Goal: Task Accomplishment & Management: Complete application form

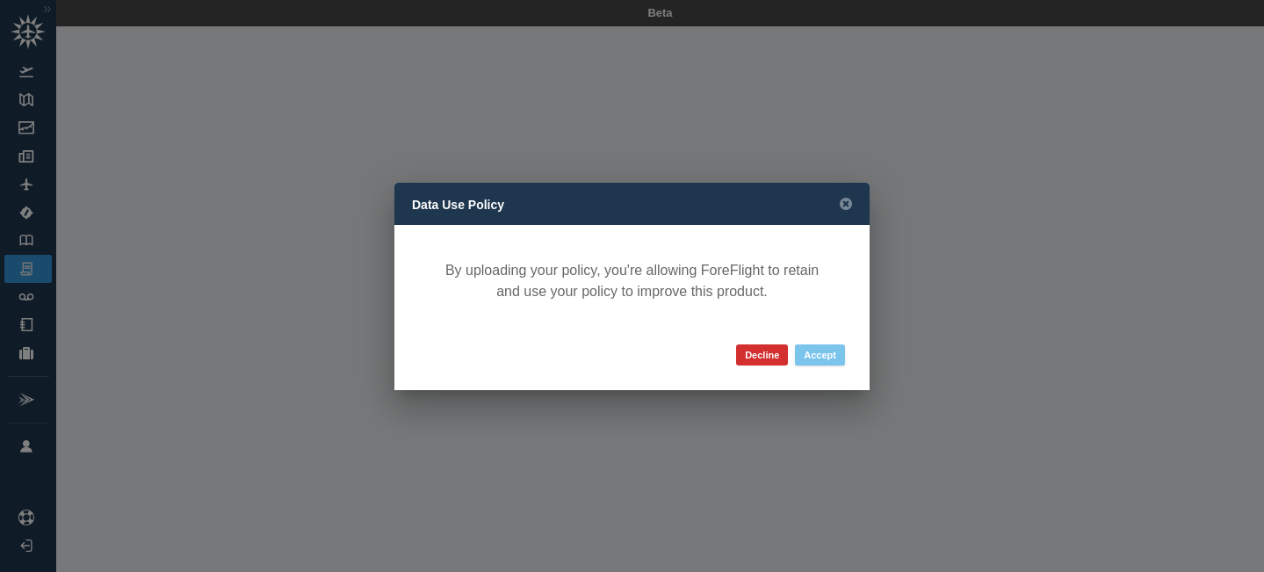
click at [820, 359] on button "Accept" at bounding box center [820, 354] width 50 height 21
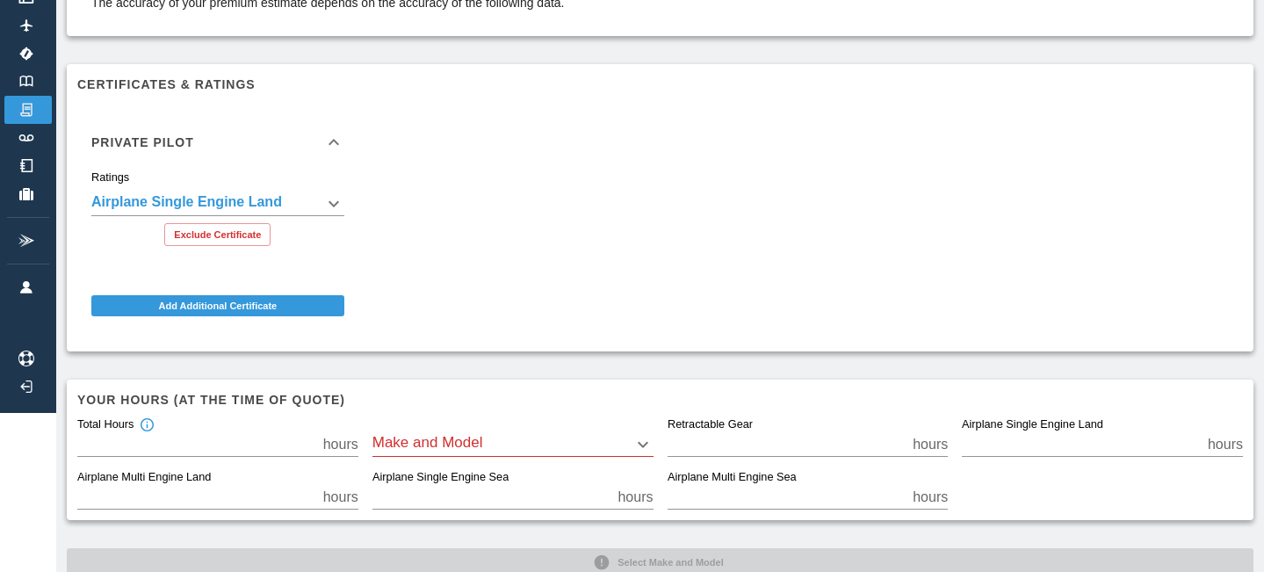
scroll to position [200, 0]
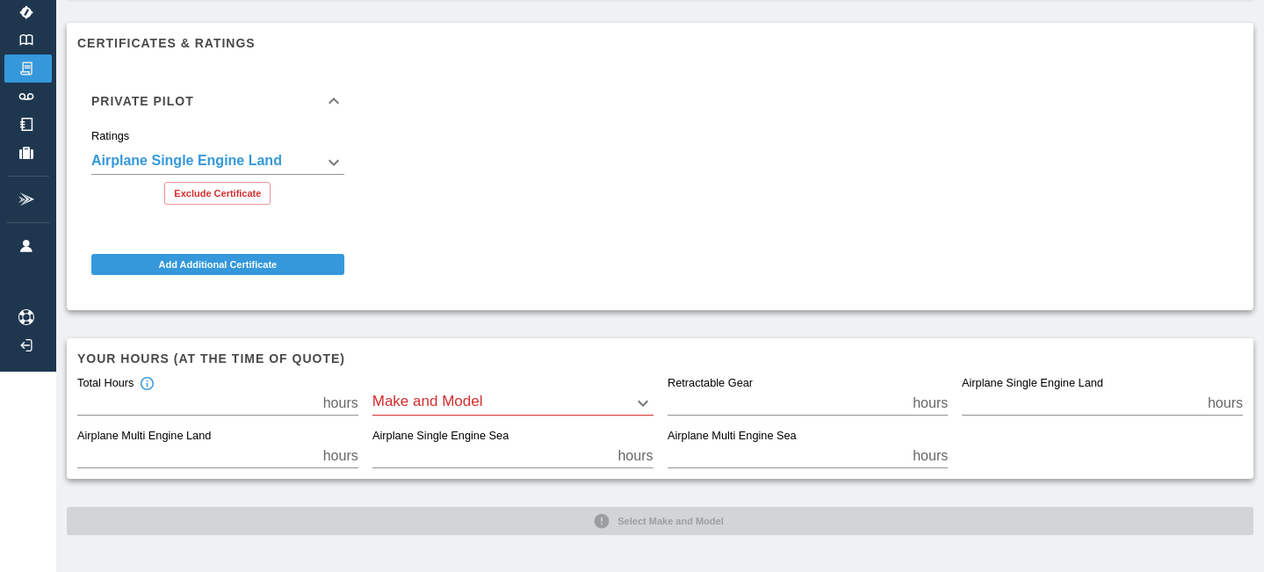
click at [503, 372] on body "**********" at bounding box center [632, 86] width 1264 height 572
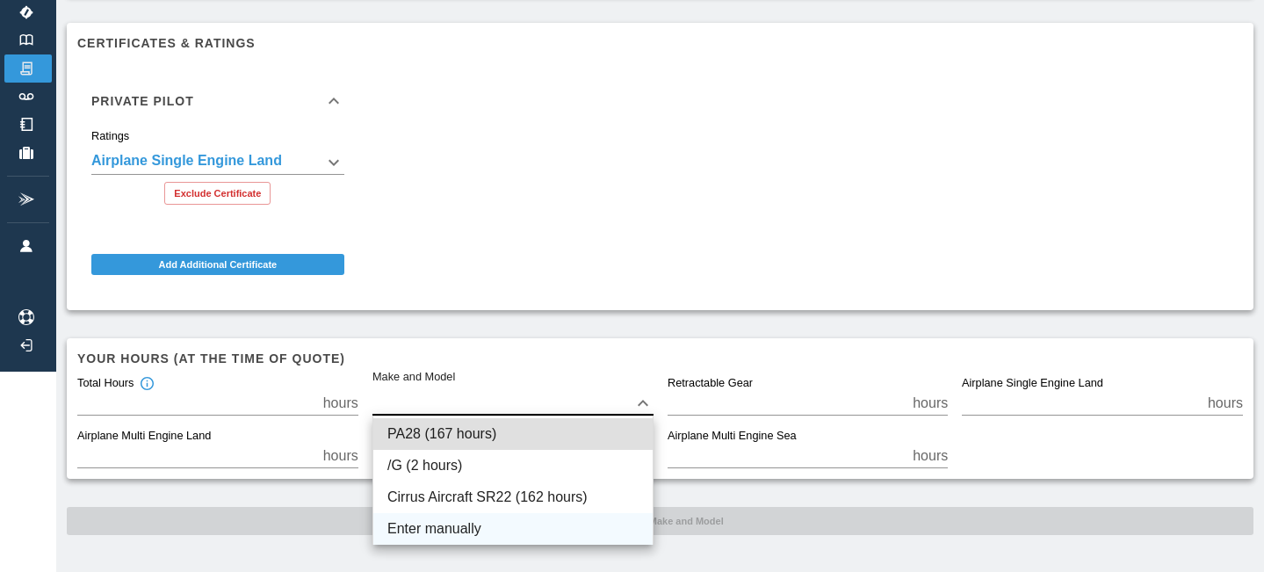
click at [458, 523] on li "Enter manually" at bounding box center [512, 529] width 279 height 32
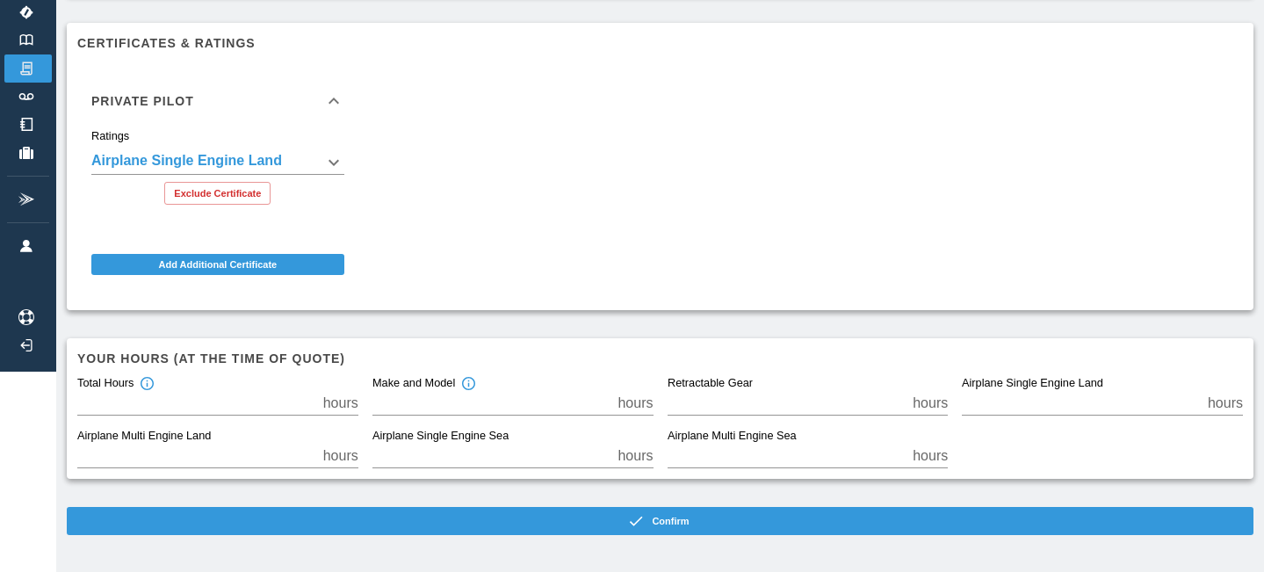
click at [232, 357] on h6 "Your hours (at the time of quote)" at bounding box center [660, 358] width 1166 height 19
click at [429, 387] on div "Make and Model" at bounding box center [424, 384] width 104 height 16
click at [429, 391] on input "*" at bounding box center [491, 403] width 239 height 25
click at [420, 401] on input "*" at bounding box center [491, 403] width 239 height 25
click at [469, 386] on icon "Total hours in the make and model of the insured aircraft" at bounding box center [468, 383] width 13 height 13
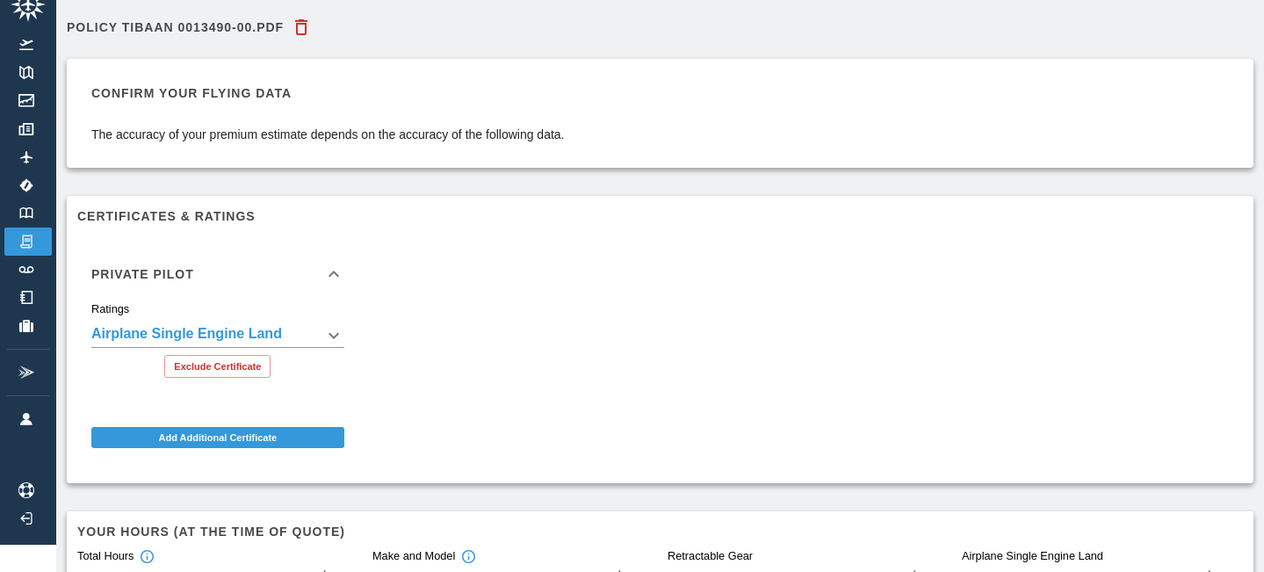
scroll to position [0, 0]
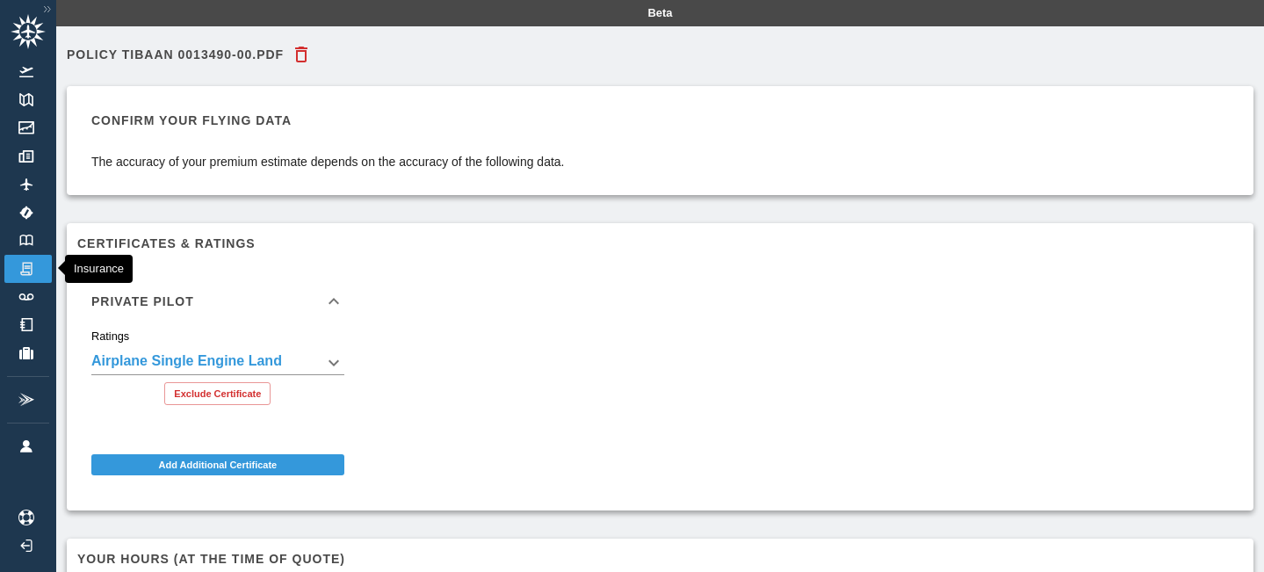
click at [30, 270] on img at bounding box center [26, 269] width 19 height 16
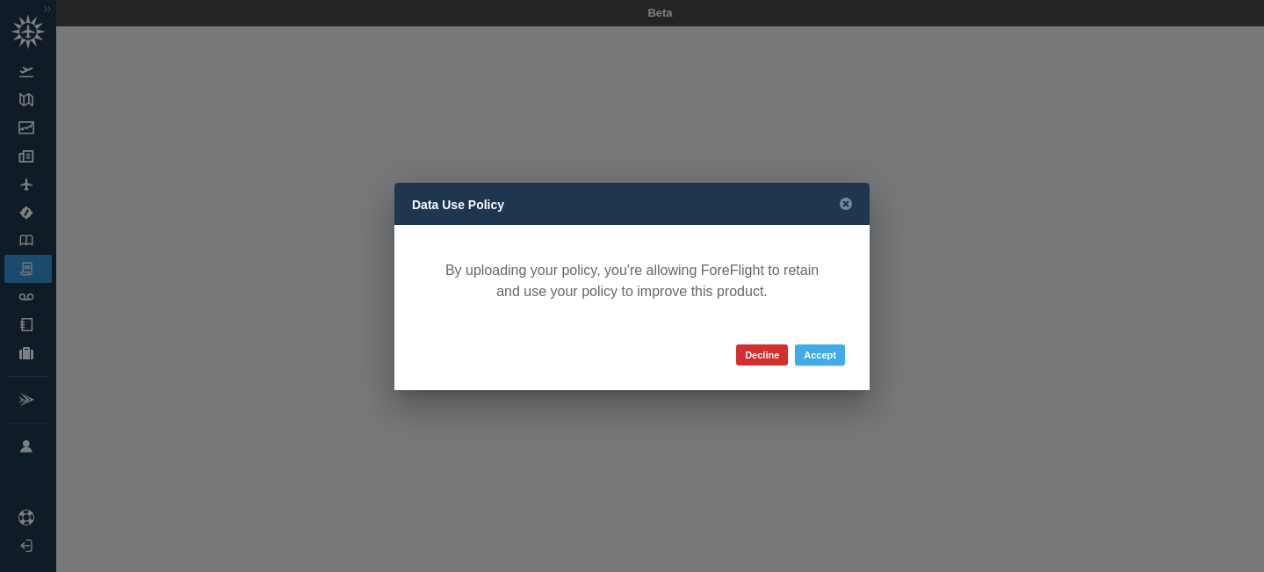
click at [823, 356] on button "Accept" at bounding box center [820, 354] width 50 height 21
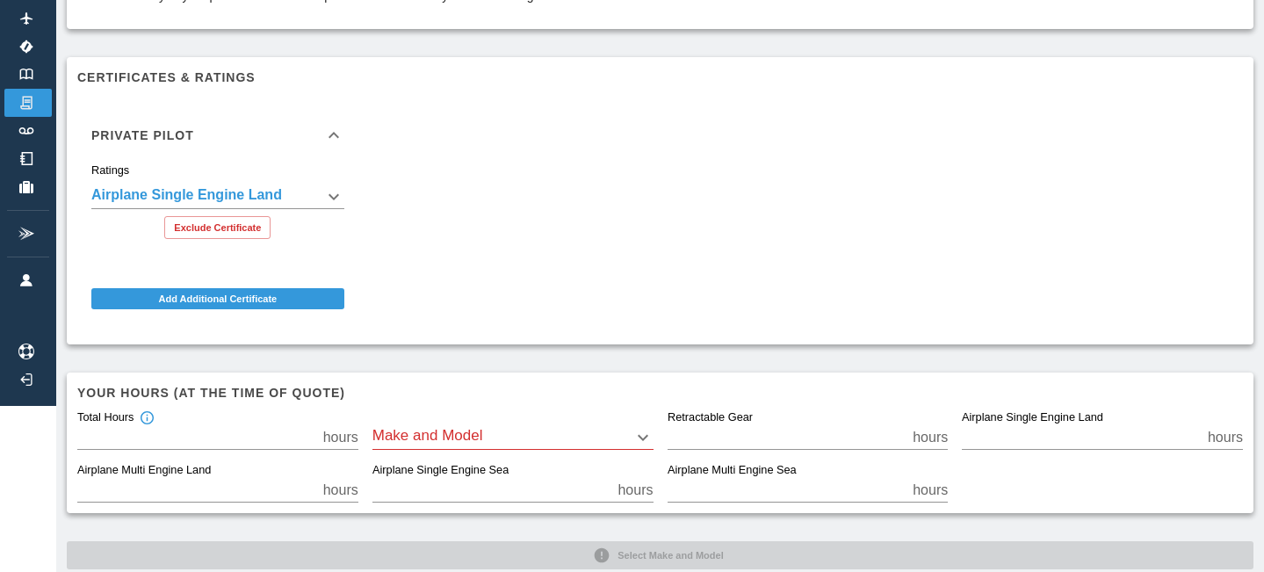
scroll to position [200, 0]
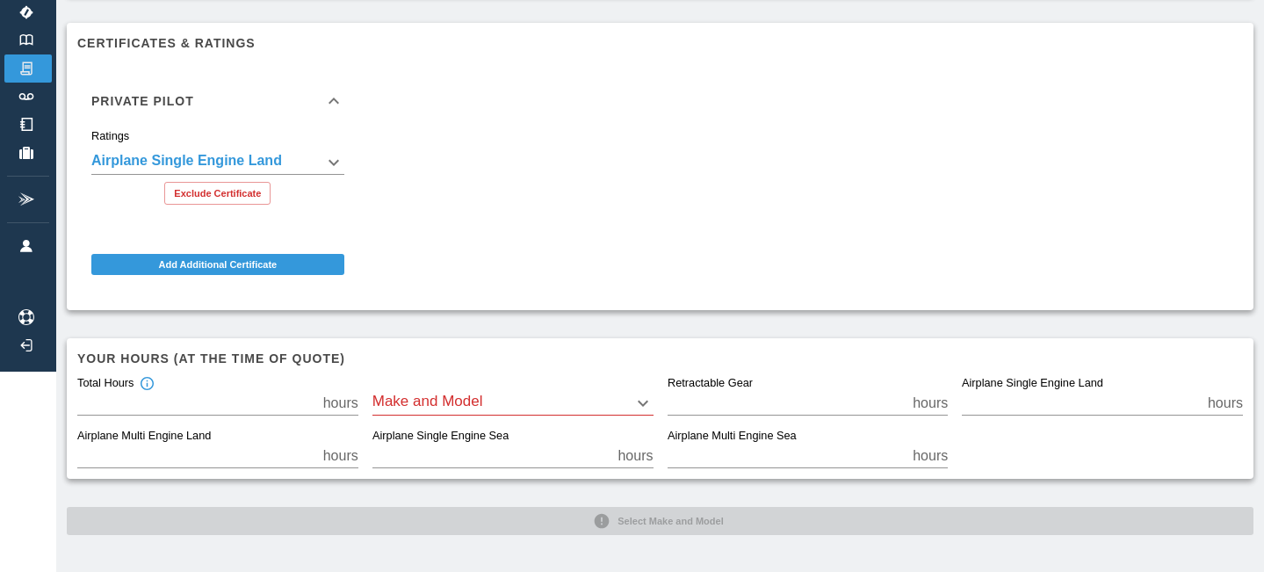
click at [429, 372] on body "**********" at bounding box center [632, 86] width 1264 height 572
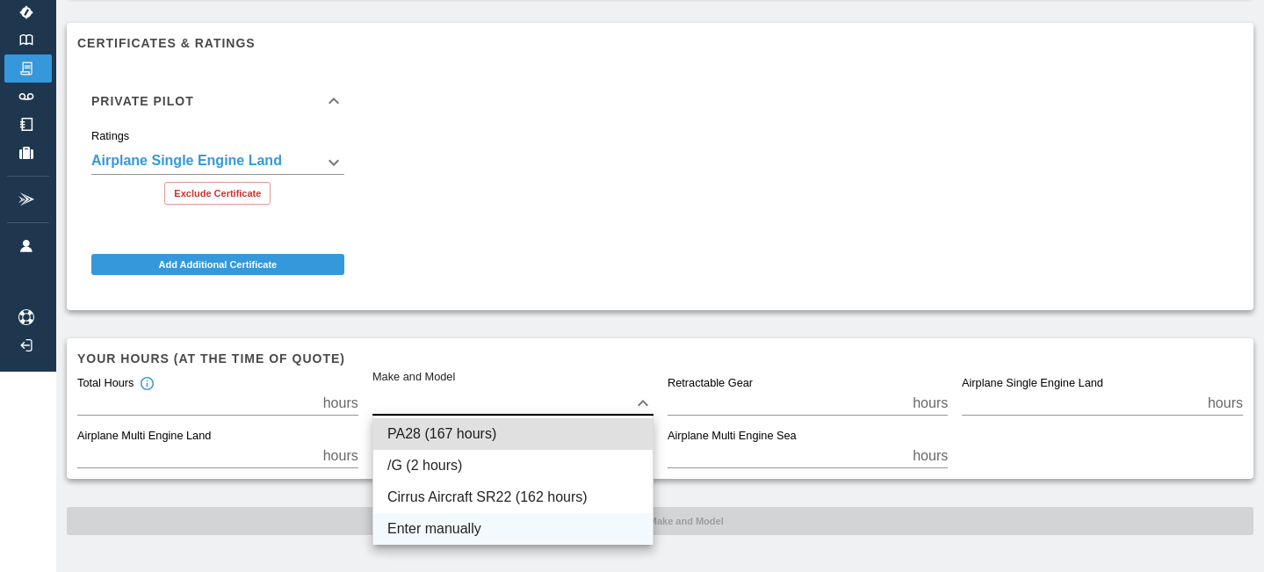
click at [437, 529] on li "Enter manually" at bounding box center [512, 529] width 279 height 32
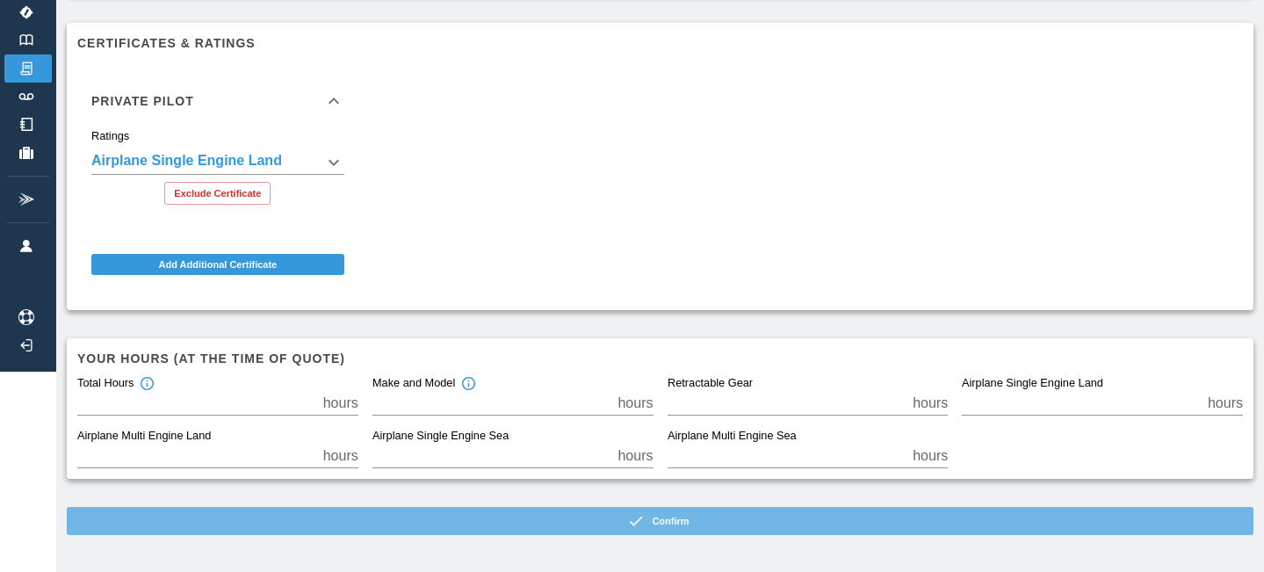
click at [541, 516] on button "Confirm" at bounding box center [660, 521] width 1187 height 28
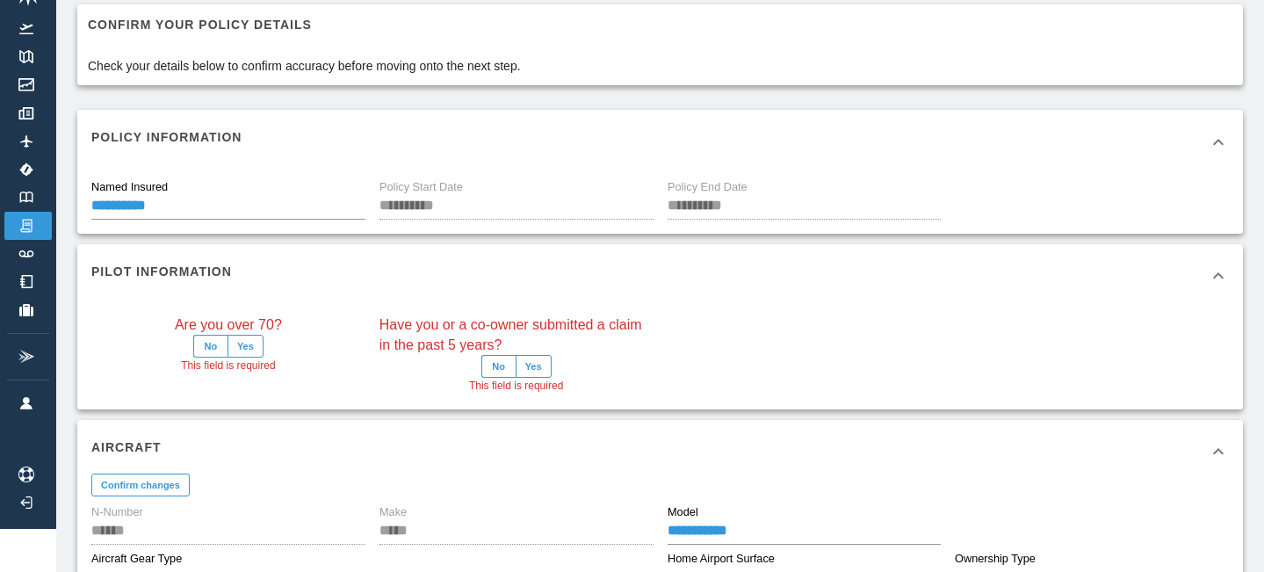
scroll to position [47, 0]
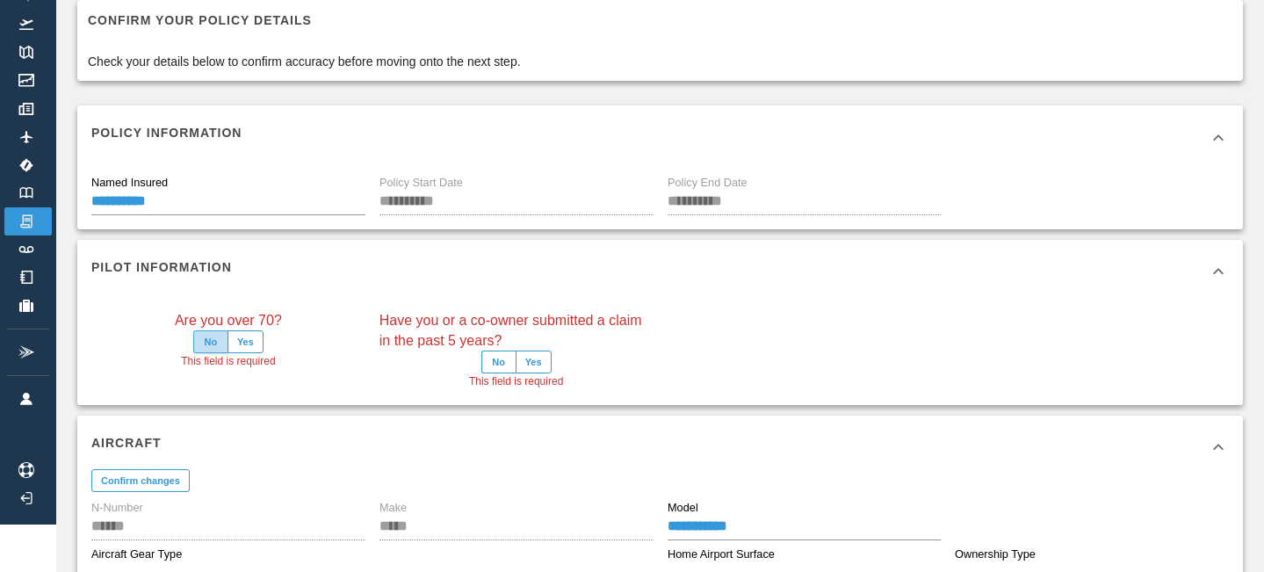
click at [218, 342] on button "No" at bounding box center [210, 341] width 35 height 23
click at [494, 359] on button "No" at bounding box center [498, 361] width 35 height 23
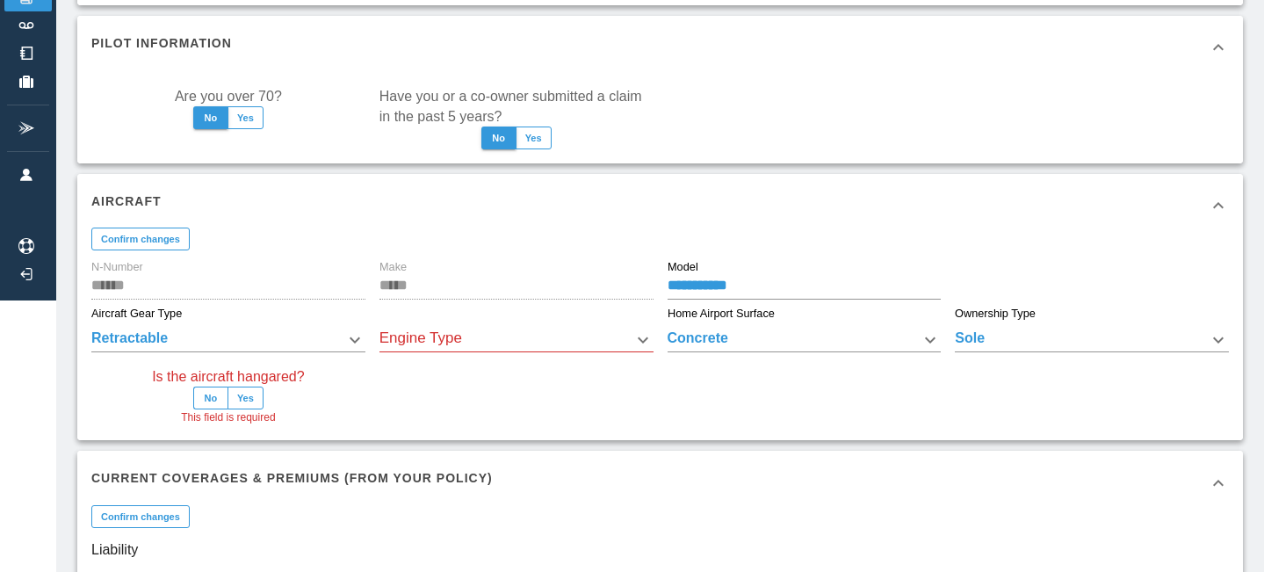
scroll to position [276, 0]
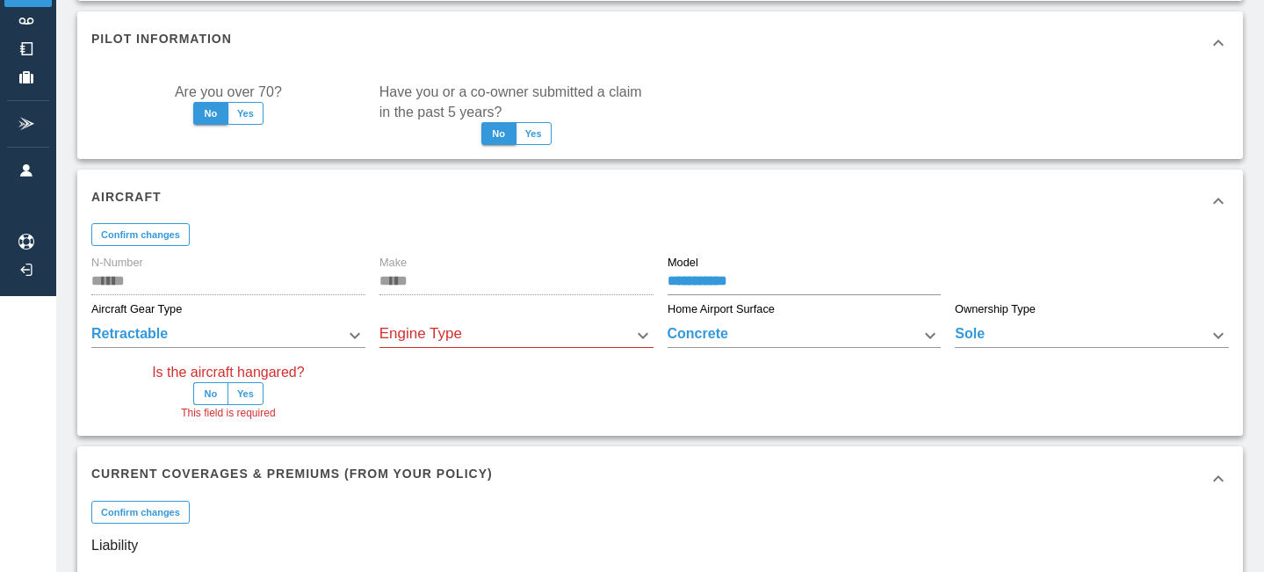
click at [570, 296] on body "**********" at bounding box center [632, 10] width 1264 height 572
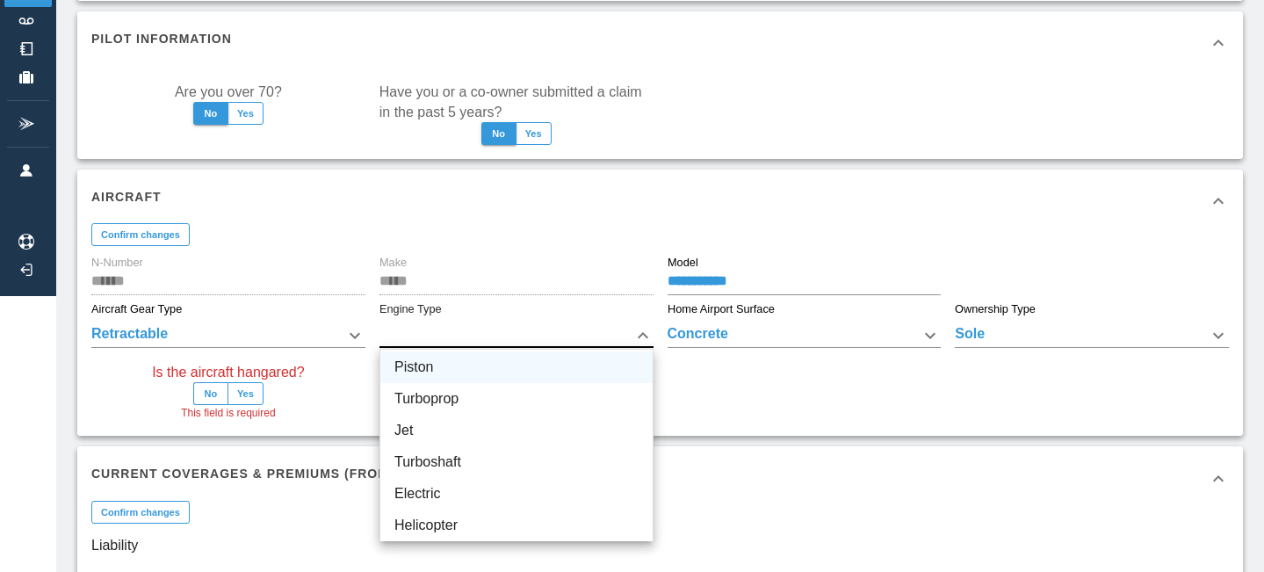
click at [490, 374] on li "Piston" at bounding box center [516, 367] width 272 height 32
type input "******"
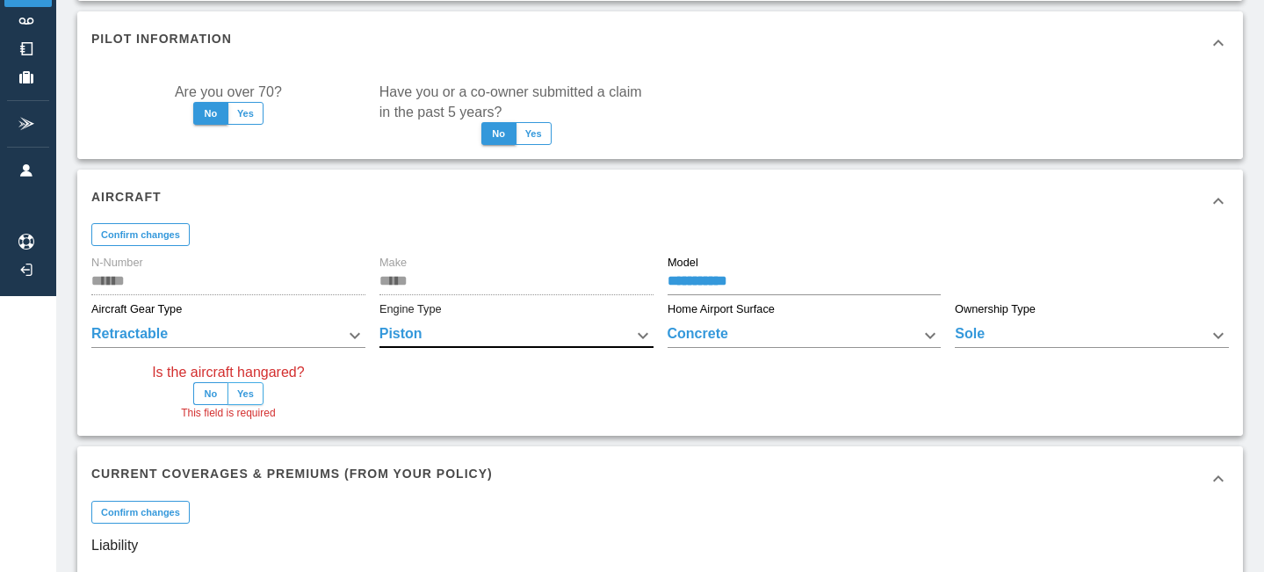
click at [251, 388] on button "Yes" at bounding box center [245, 393] width 36 height 23
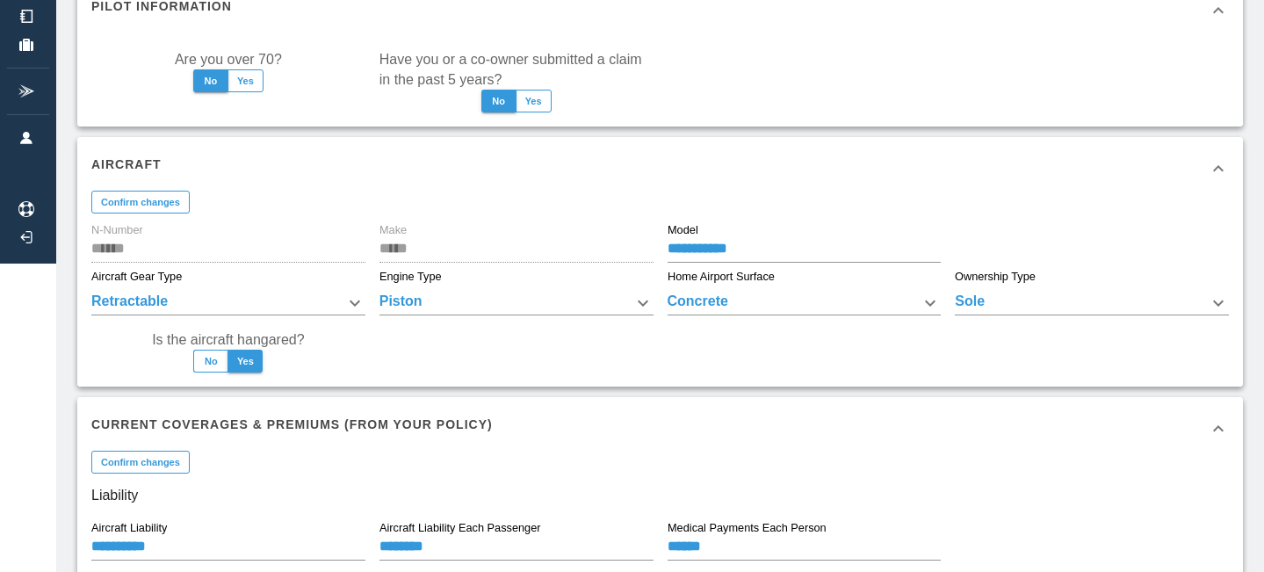
scroll to position [312, 0]
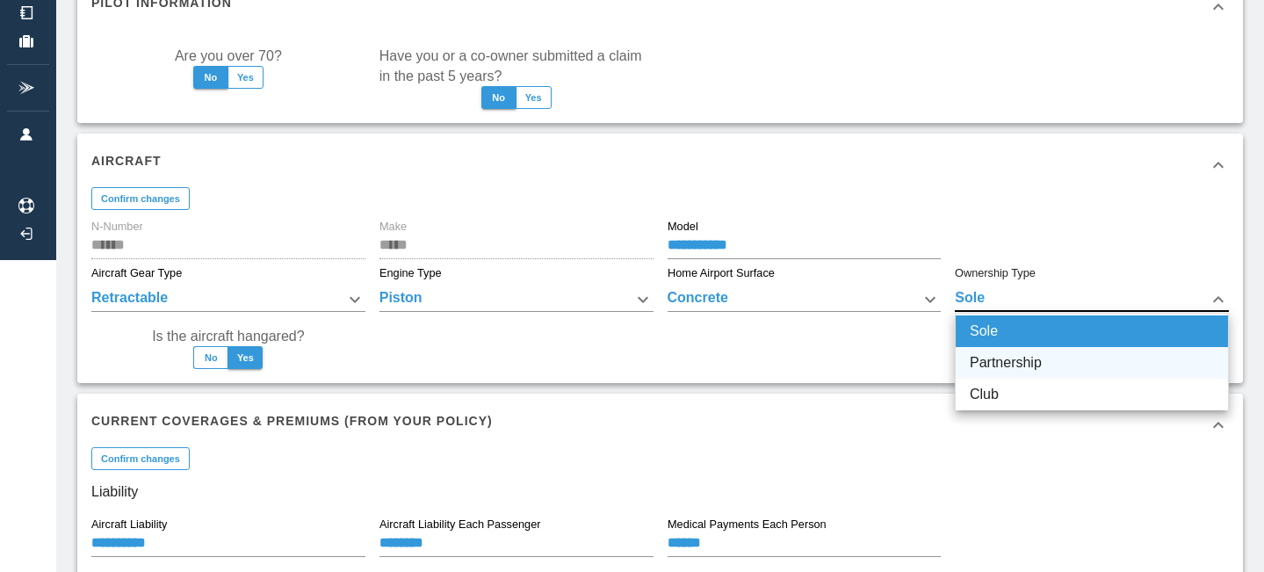
click at [1000, 358] on li "Partnership" at bounding box center [1092, 363] width 272 height 32
type input "**********"
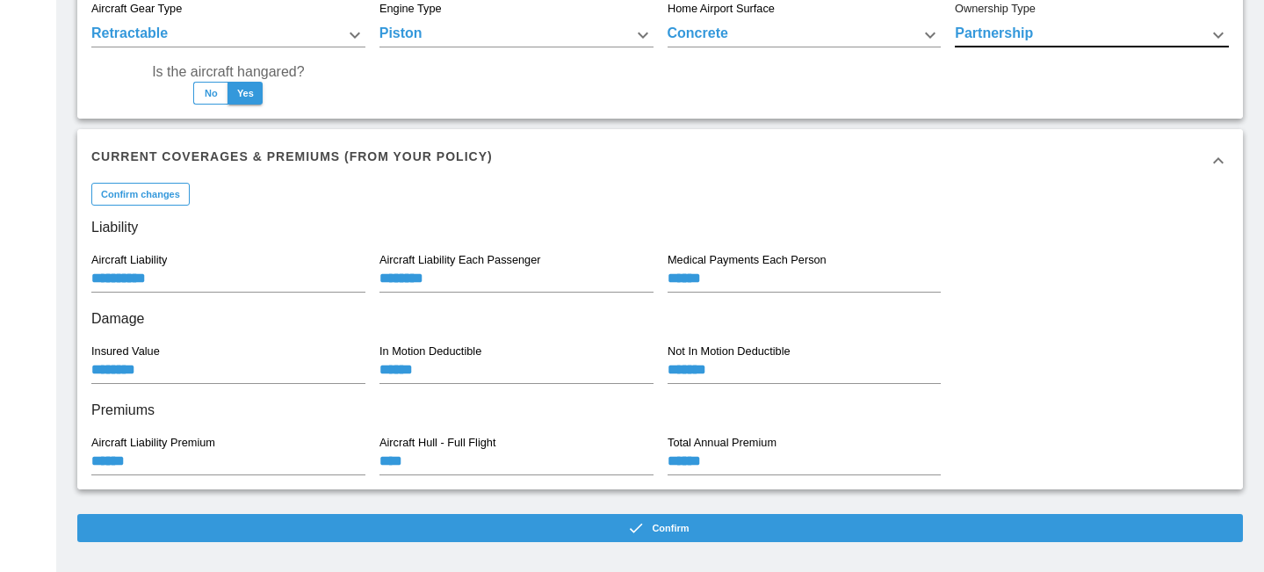
scroll to position [595, 0]
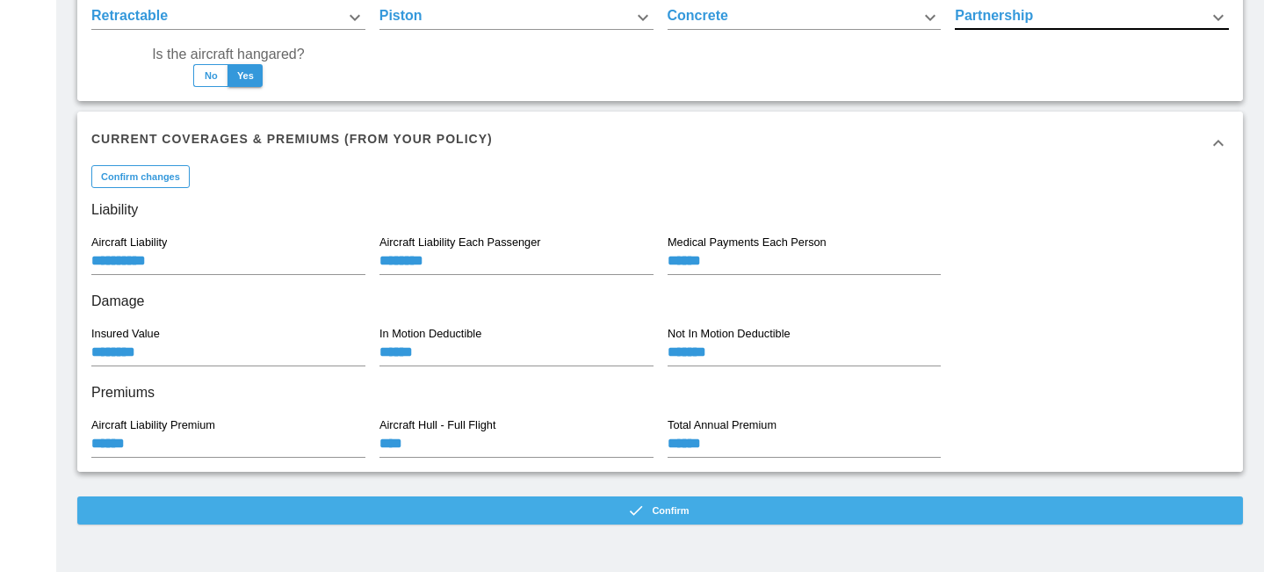
click at [702, 507] on button "Confirm" at bounding box center [660, 510] width 1166 height 28
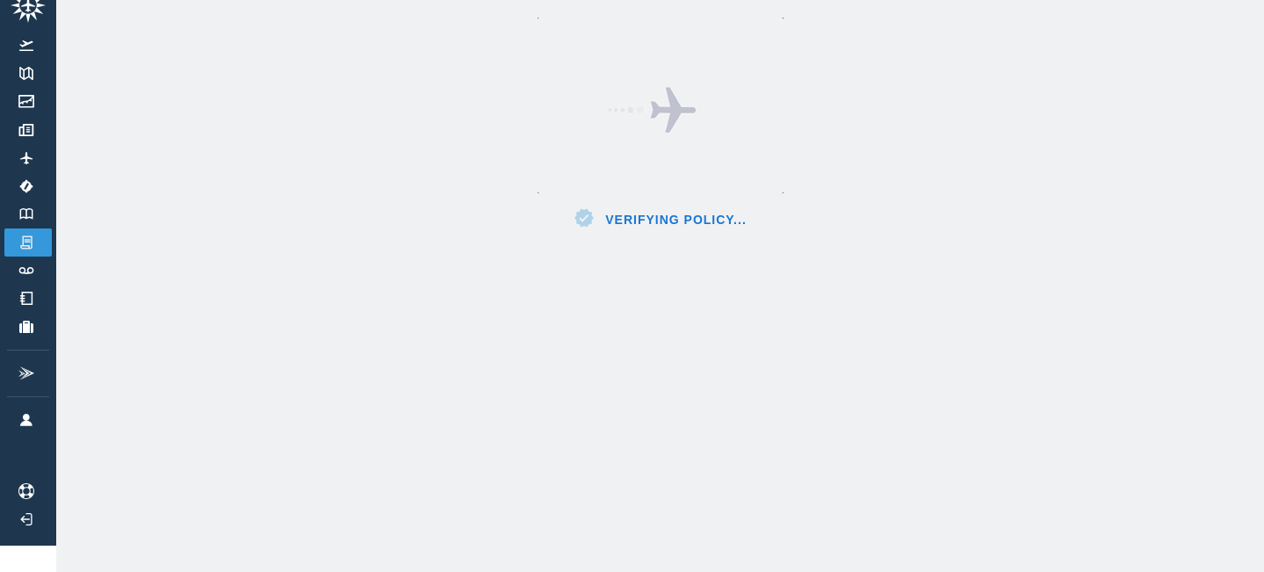
scroll to position [26, 0]
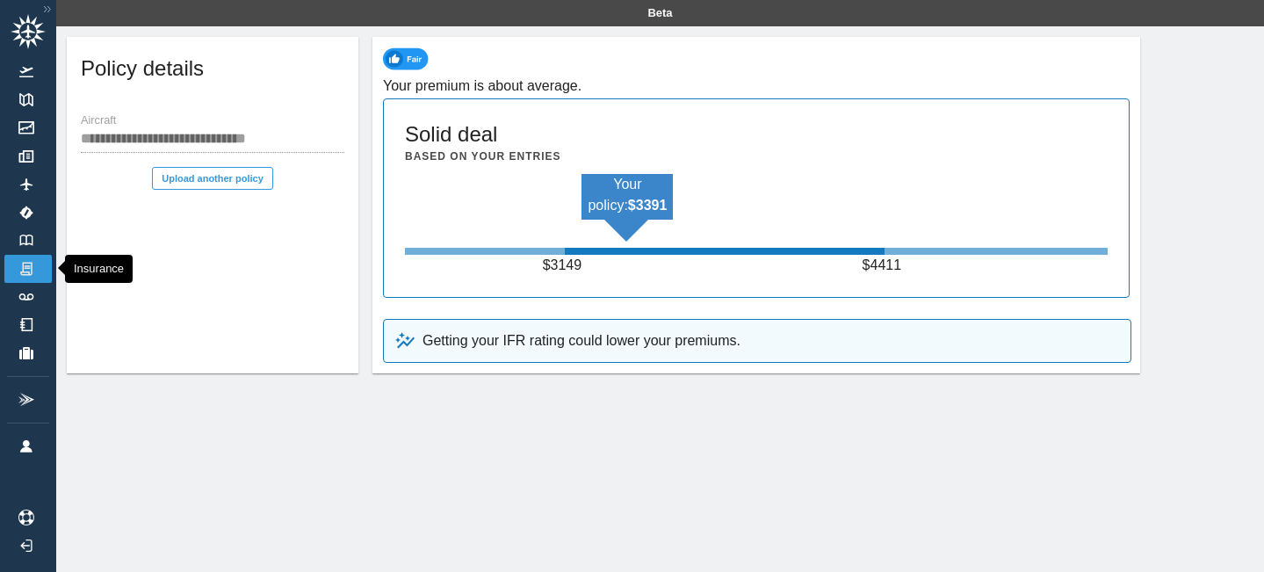
click at [30, 271] on img at bounding box center [26, 269] width 19 height 16
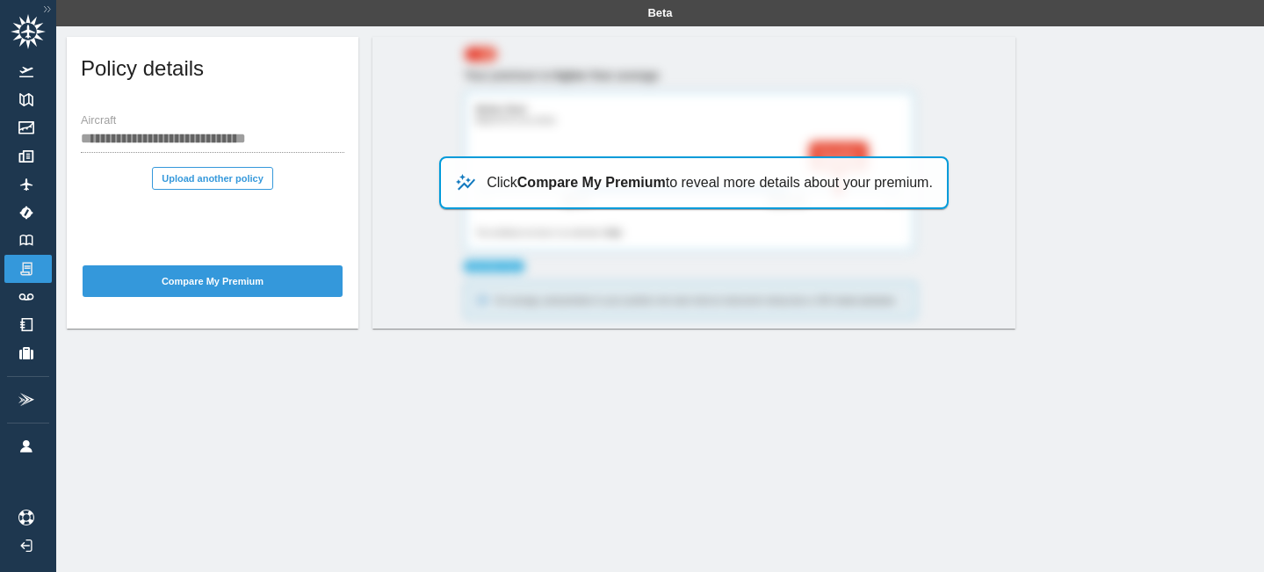
click at [145, 62] on h5 "Policy details" at bounding box center [142, 68] width 123 height 28
click at [29, 75] on img at bounding box center [26, 72] width 19 height 11
